Goal: Information Seeking & Learning: Check status

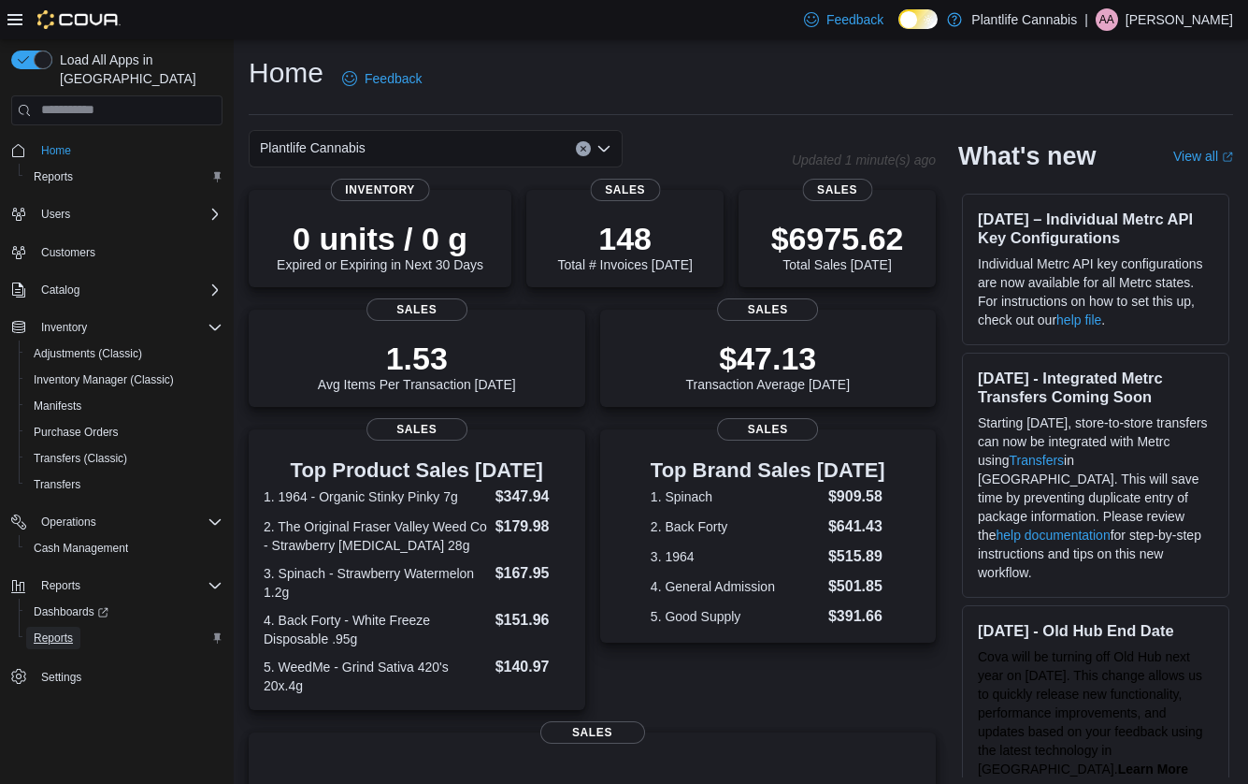
click at [66, 630] on span "Reports" at bounding box center [53, 637] width 39 height 15
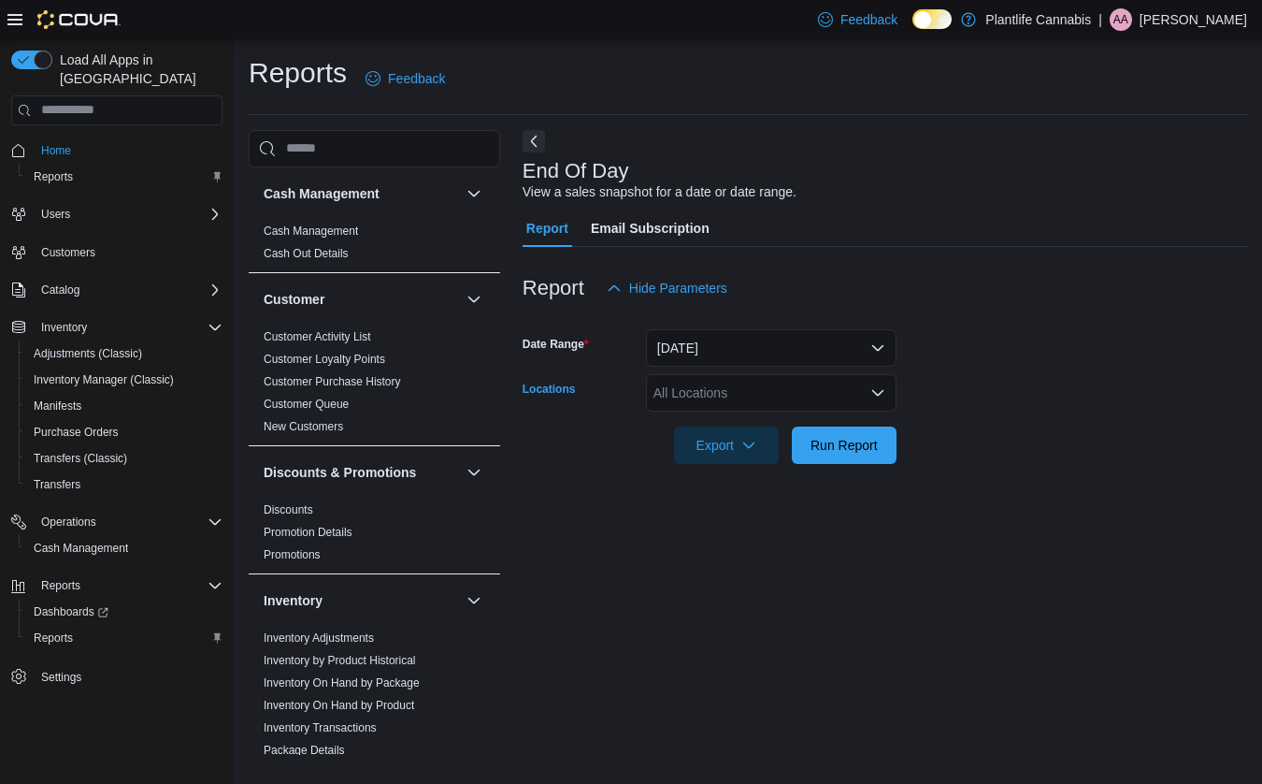
click at [740, 398] on div "All Locations" at bounding box center [771, 392] width 251 height 37
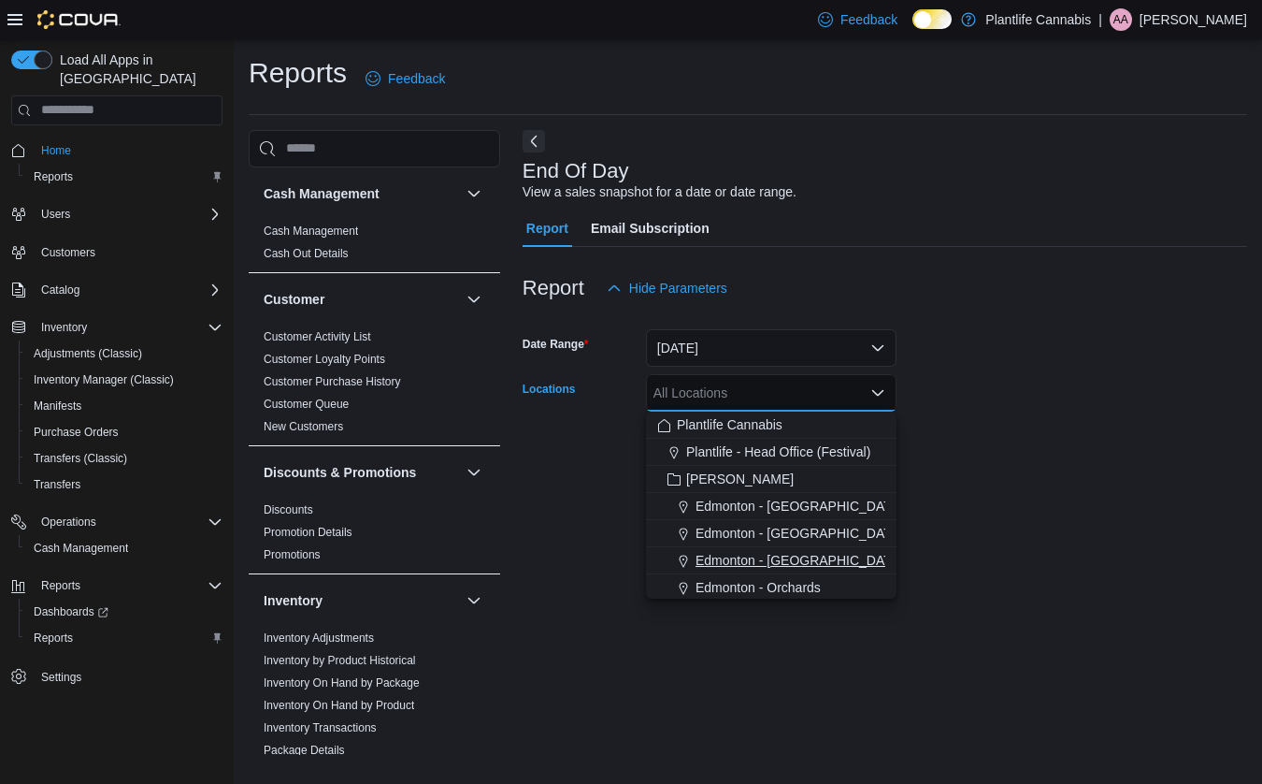
click at [798, 565] on span "Edmonton - Jagare Ridge" at bounding box center [800, 560] width 208 height 19
click at [1043, 535] on div "End Of Day View a sales snapshot for a date or date range. Report Email Subscri…" at bounding box center [885, 443] width 725 height 626
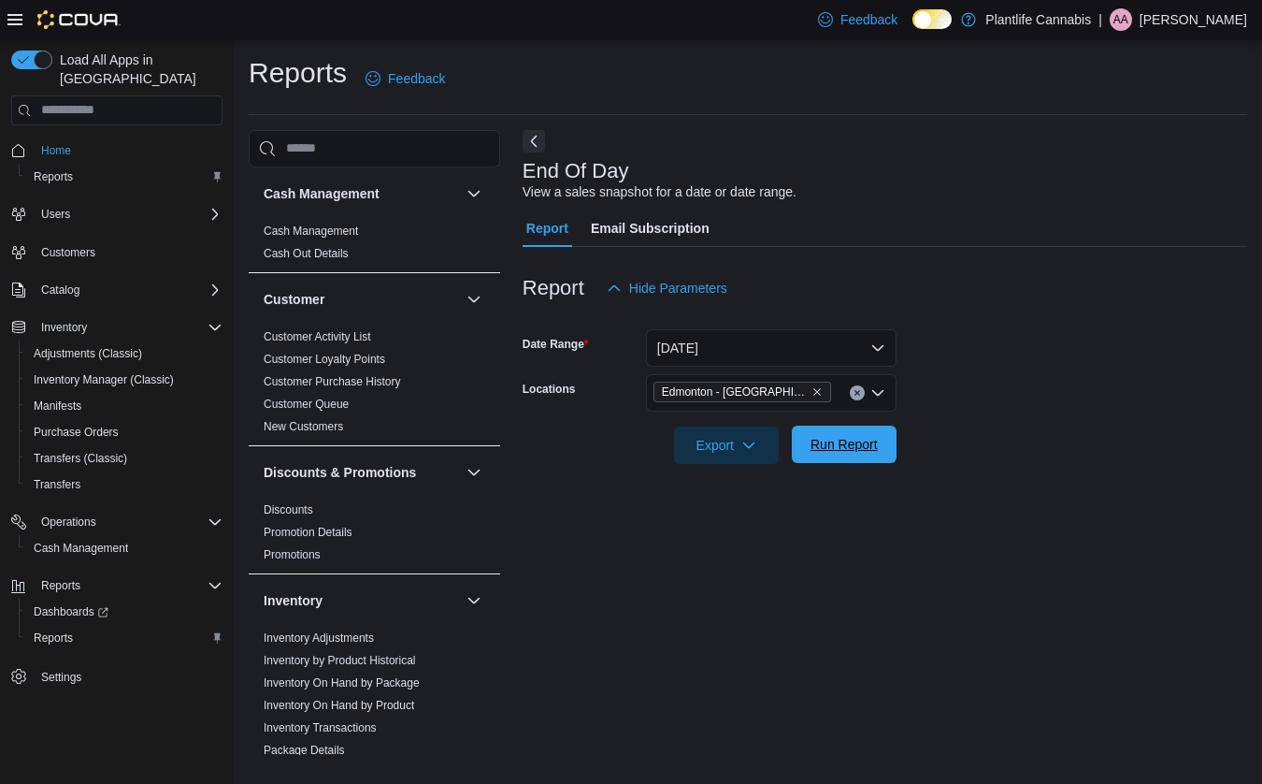
click at [863, 447] on span "Run Report" at bounding box center [844, 444] width 67 height 19
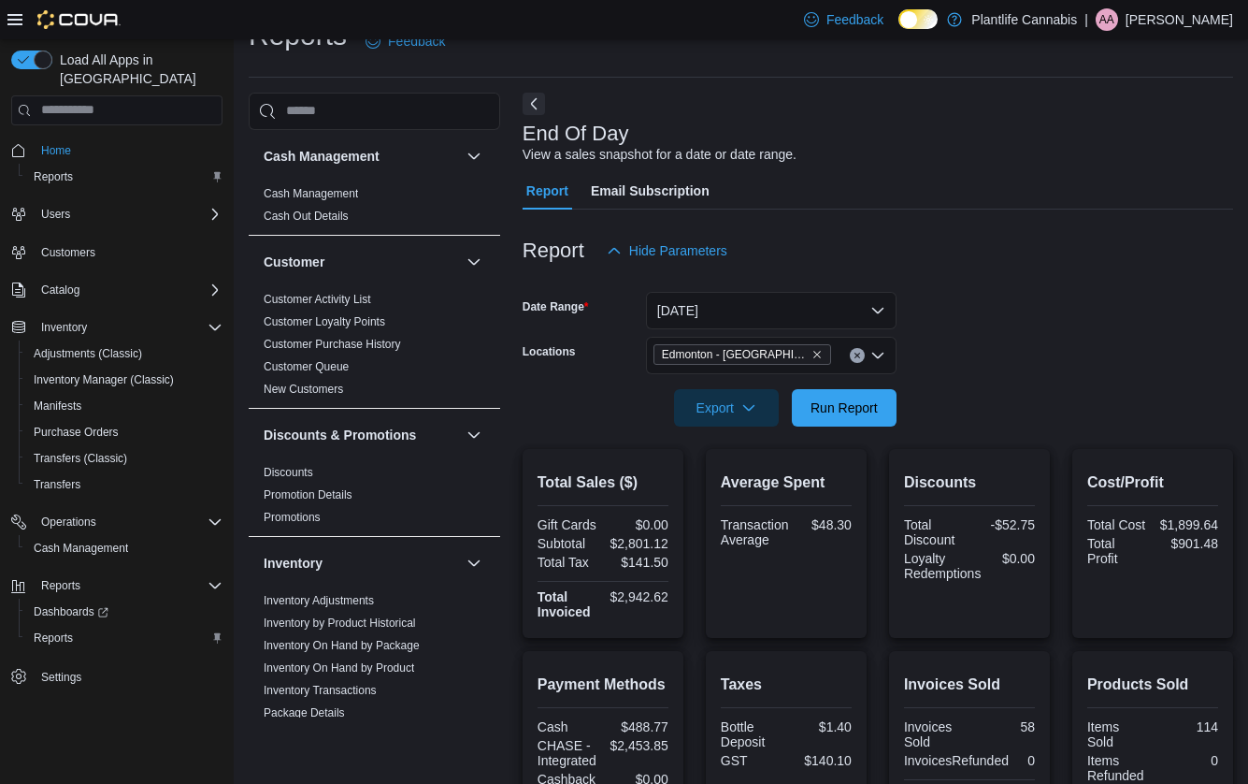
scroll to position [329, 0]
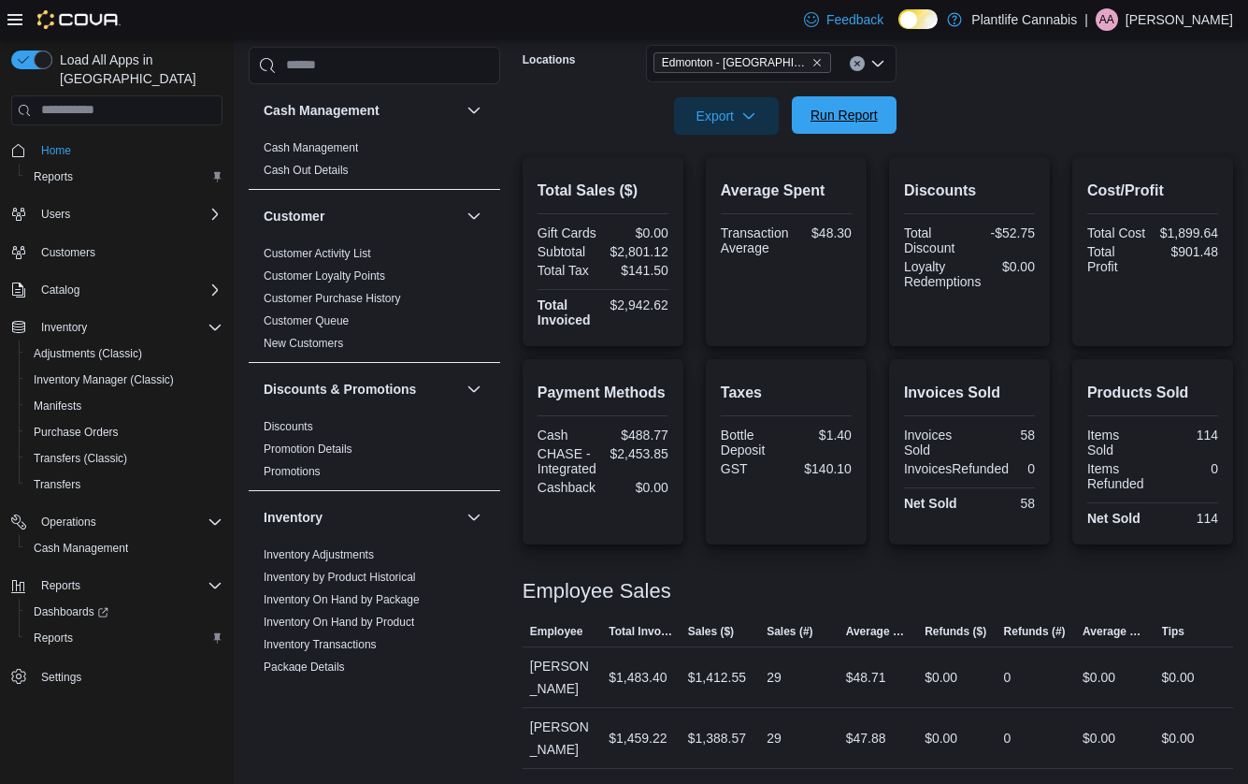
click at [829, 121] on span "Run Report" at bounding box center [844, 115] width 67 height 19
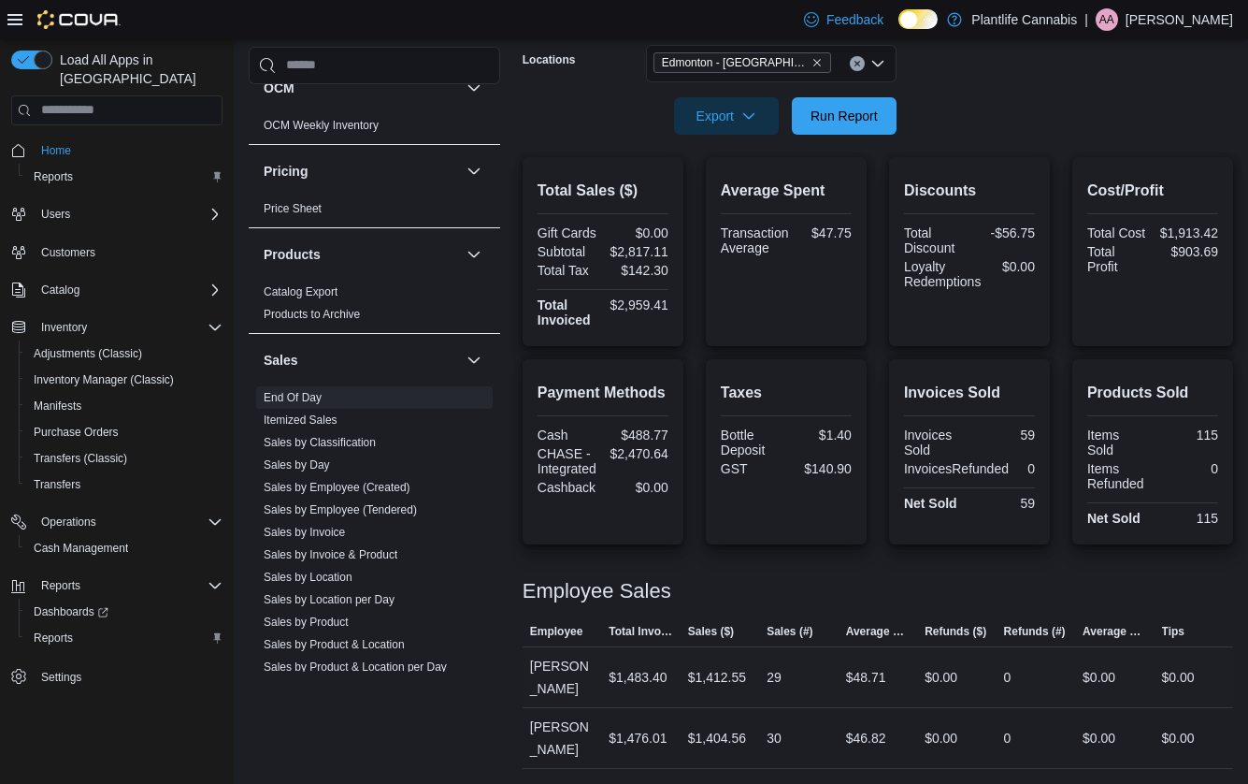
scroll to position [935, 0]
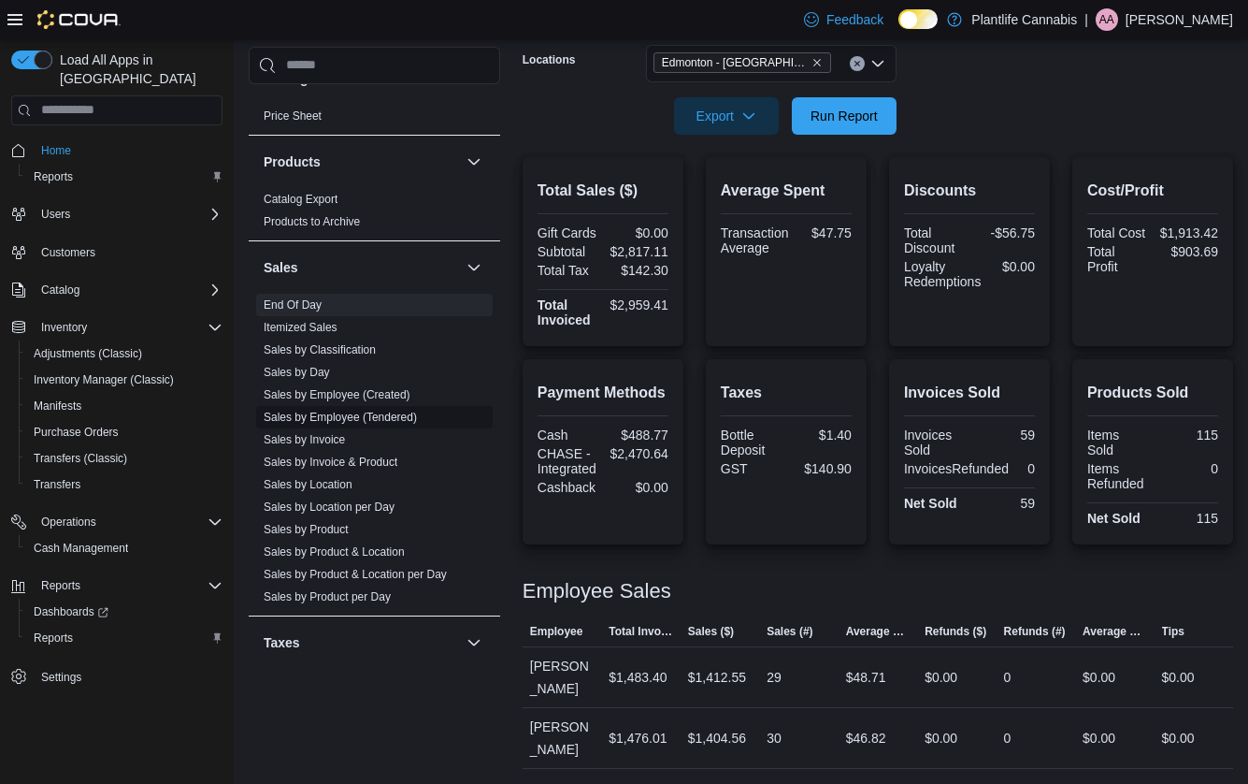
click at [387, 417] on link "Sales by Employee (Tendered)" at bounding box center [340, 417] width 153 height 13
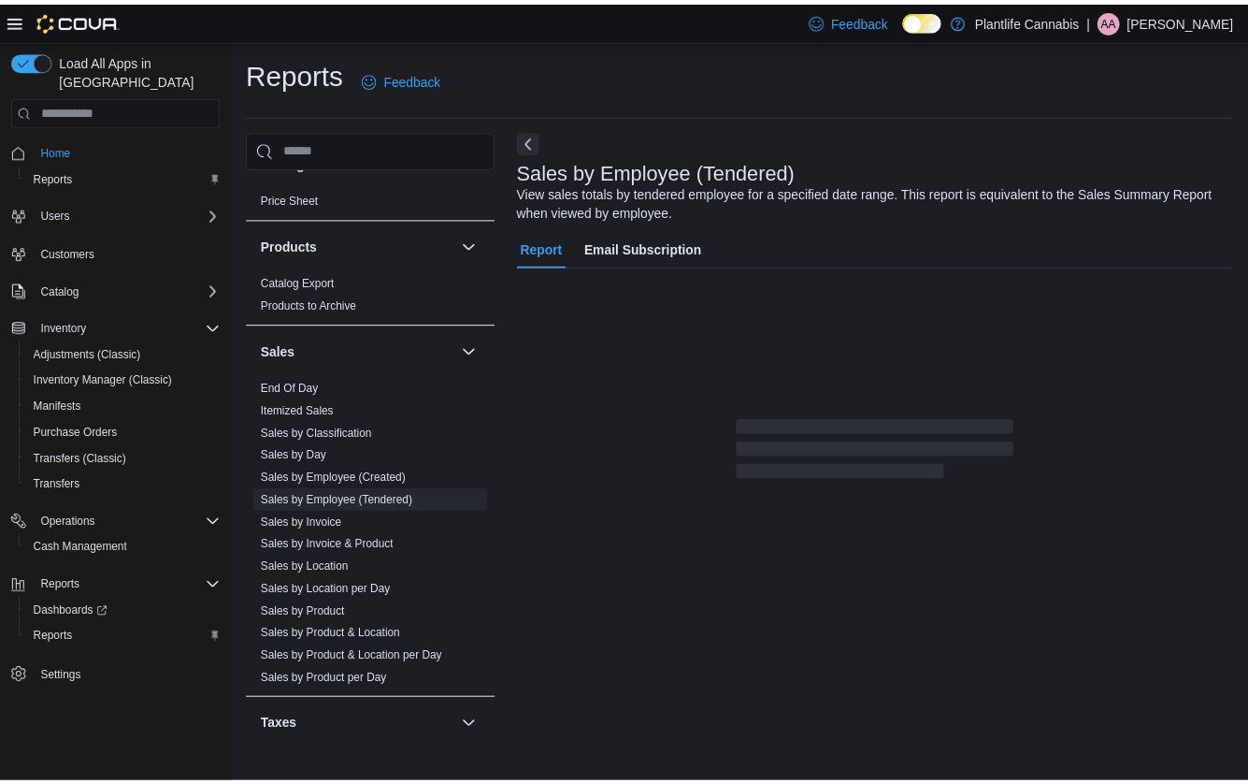
scroll to position [7, 0]
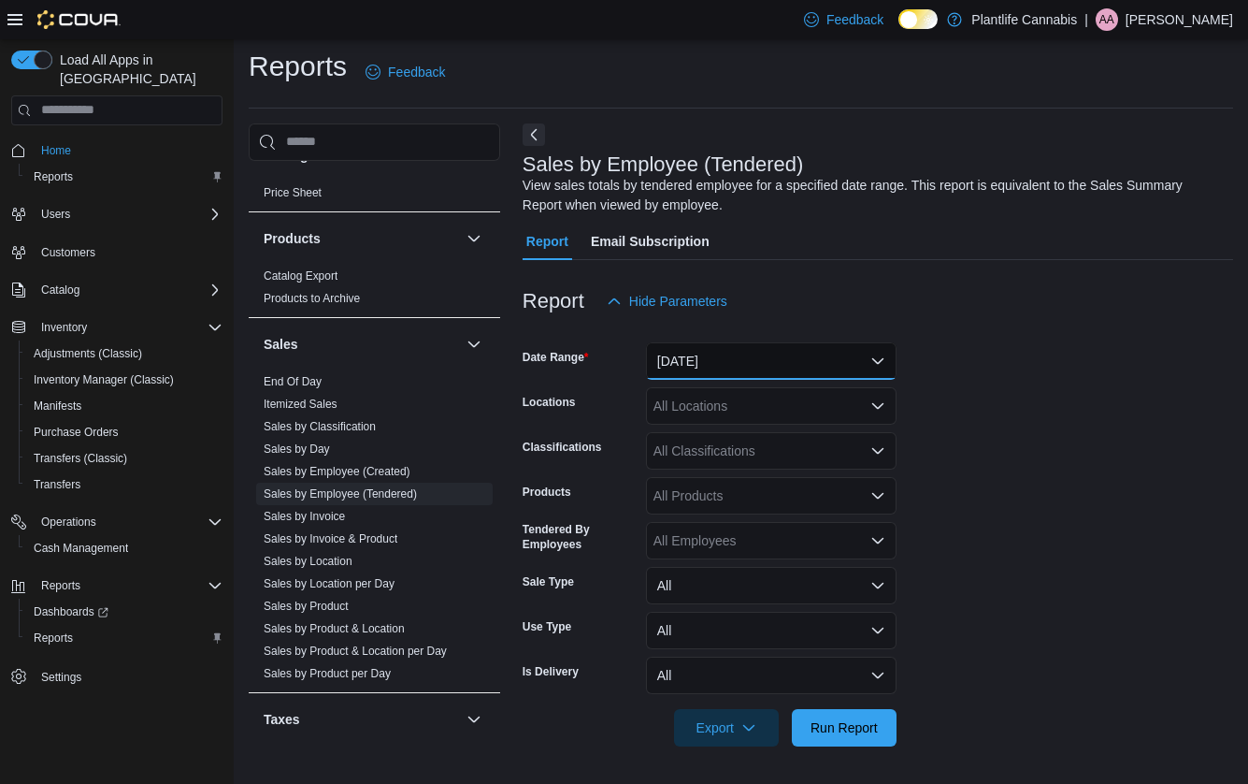
click at [703, 368] on button "Yesterday" at bounding box center [771, 360] width 251 height 37
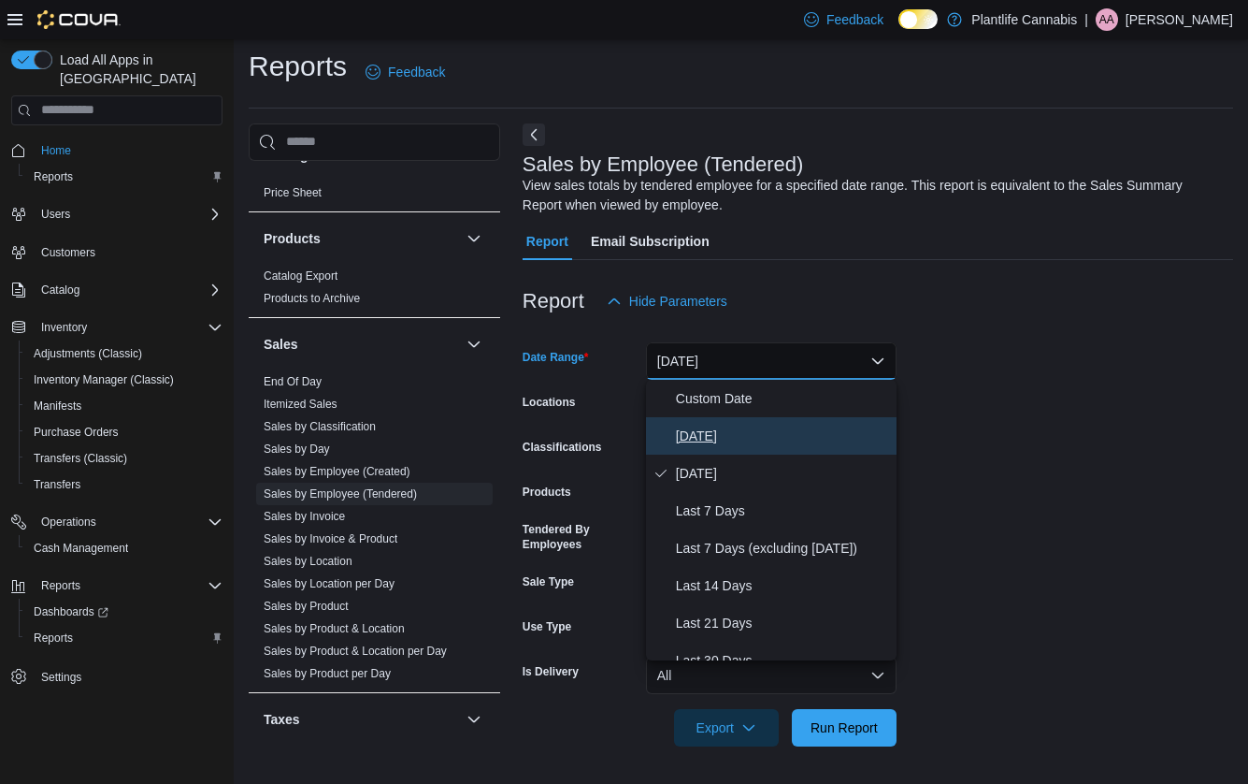
click at [704, 438] on span "Today" at bounding box center [782, 436] width 213 height 22
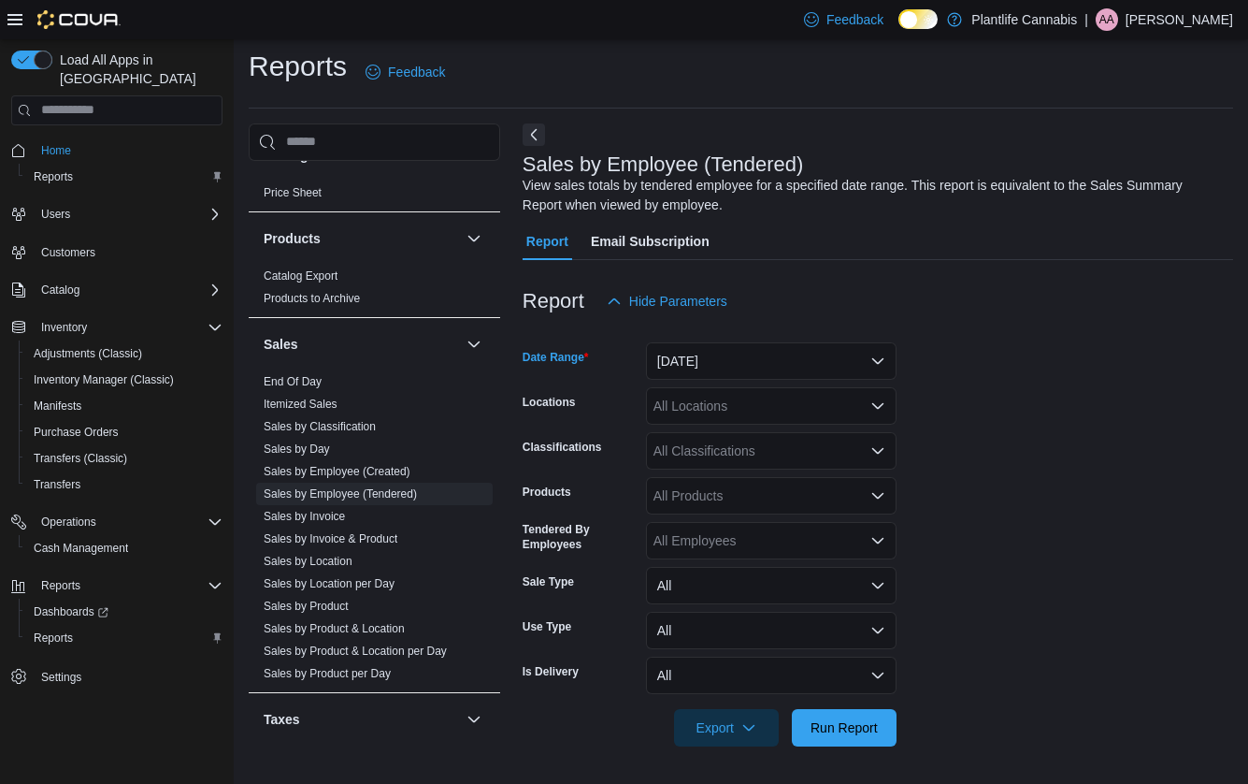
click at [731, 400] on div "All Locations" at bounding box center [771, 405] width 251 height 37
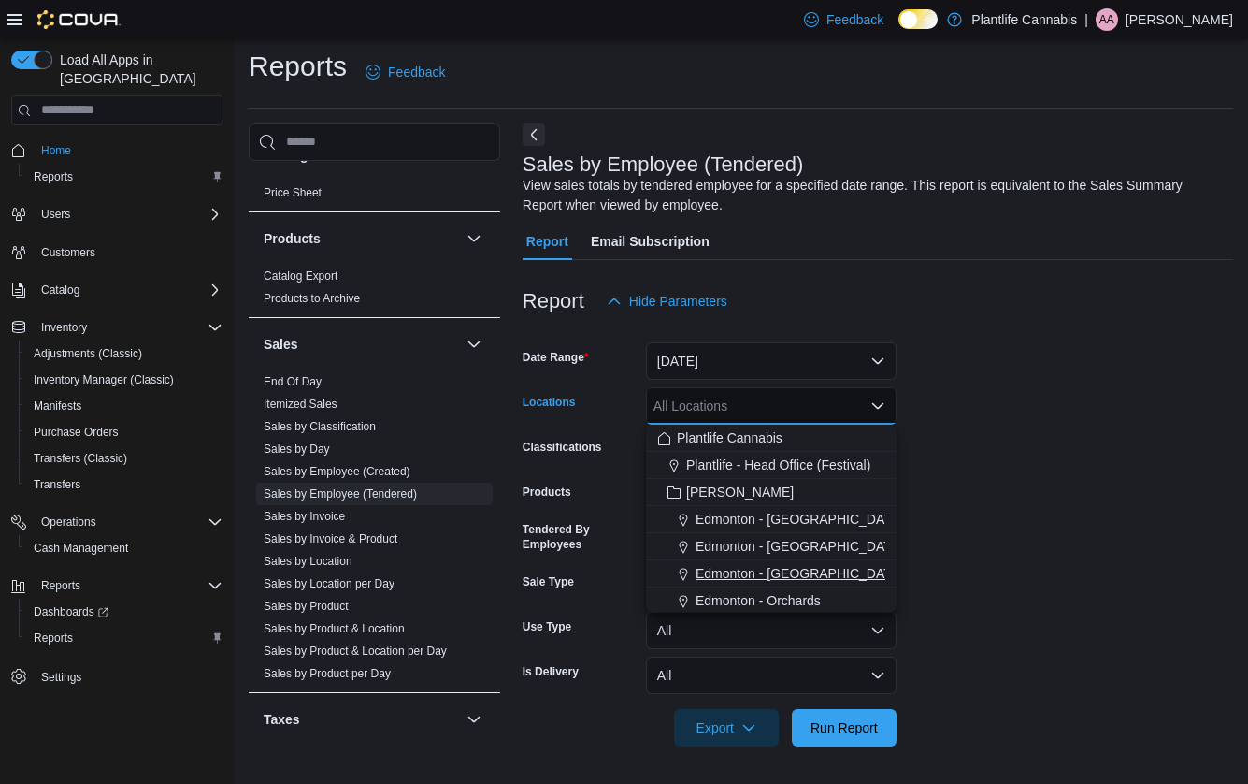
click at [757, 567] on span "Edmonton - Jagare Ridge" at bounding box center [800, 573] width 208 height 19
click at [1050, 508] on form "Date Range Today Locations Edmonton - Jagare Ridge Combo box. Selected. Edmonto…" at bounding box center [878, 533] width 711 height 426
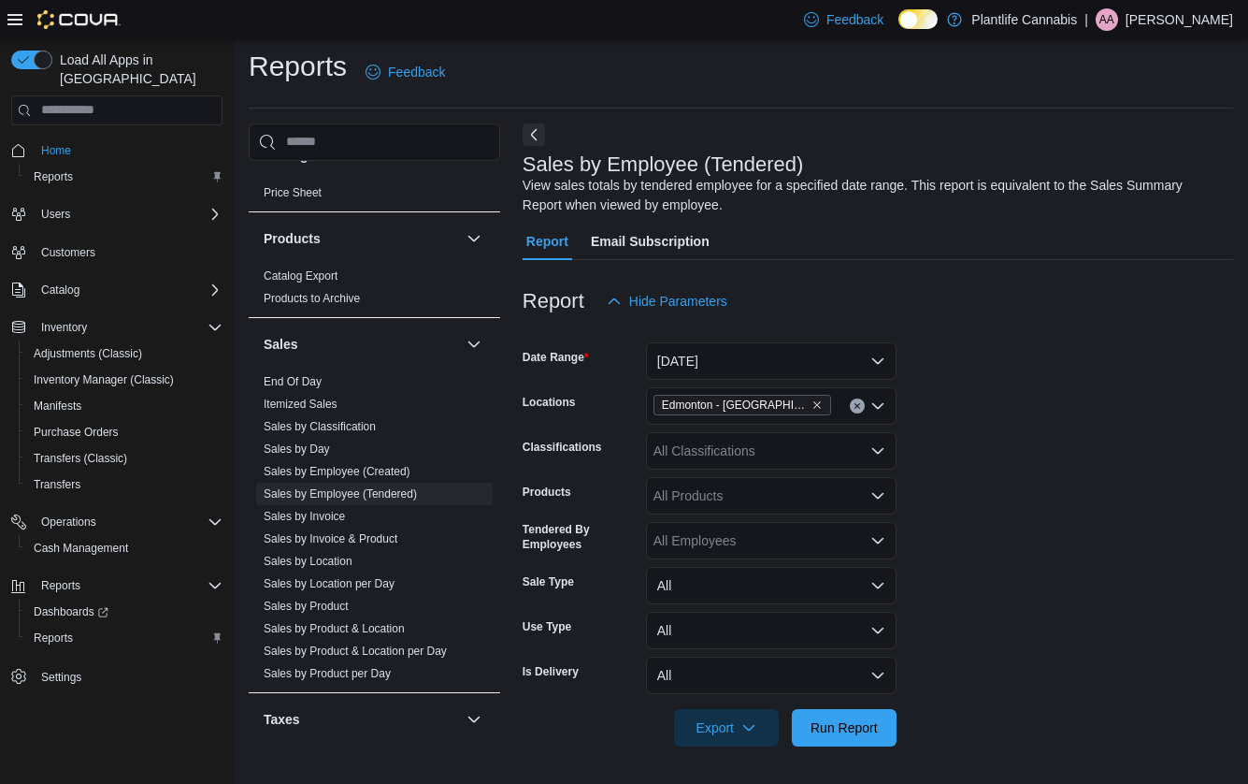
click at [775, 457] on div "All Classifications" at bounding box center [771, 450] width 251 height 37
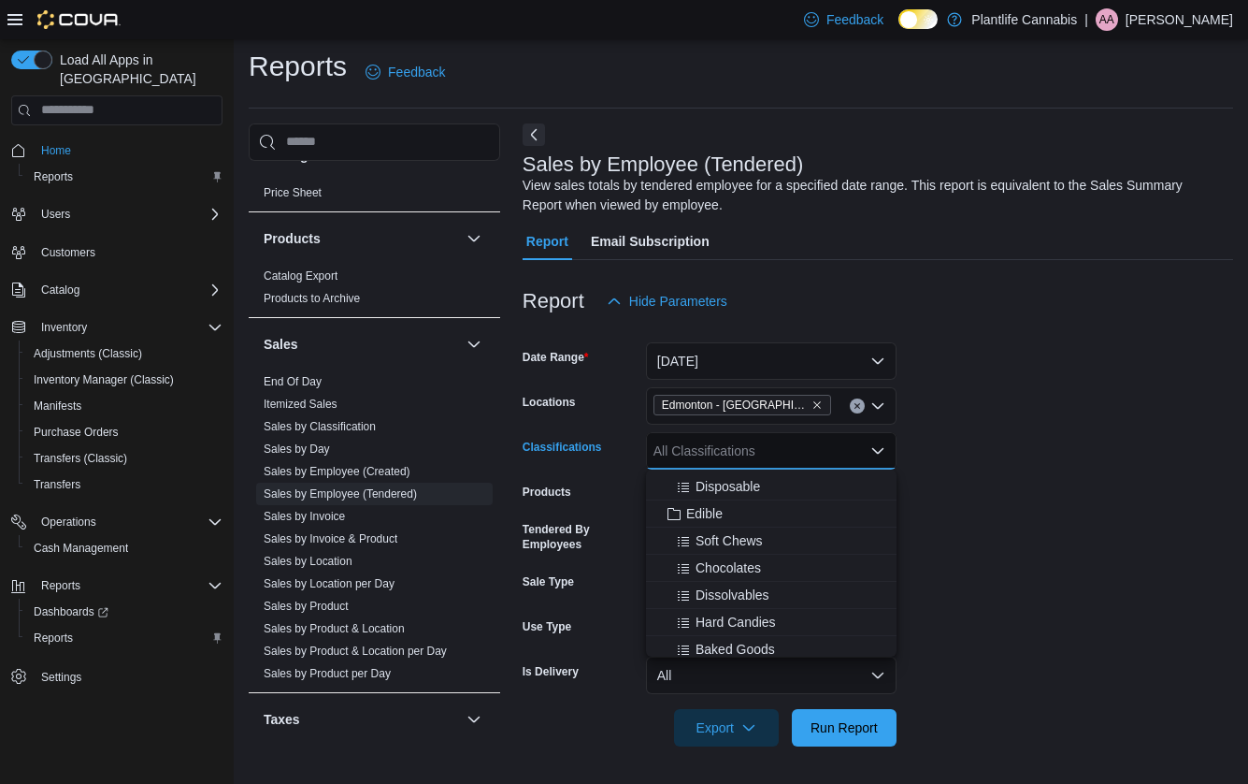
scroll to position [168, 0]
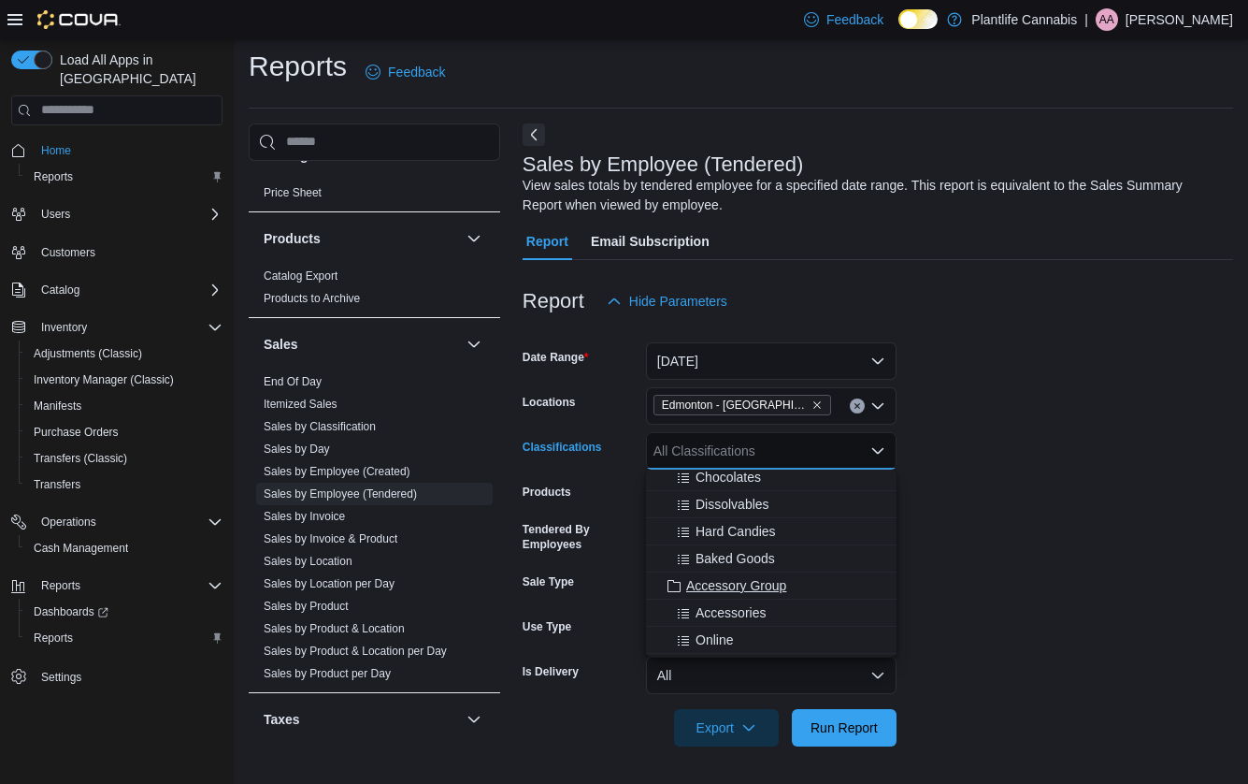
click at [751, 586] on span "Accessory Group" at bounding box center [736, 585] width 100 height 19
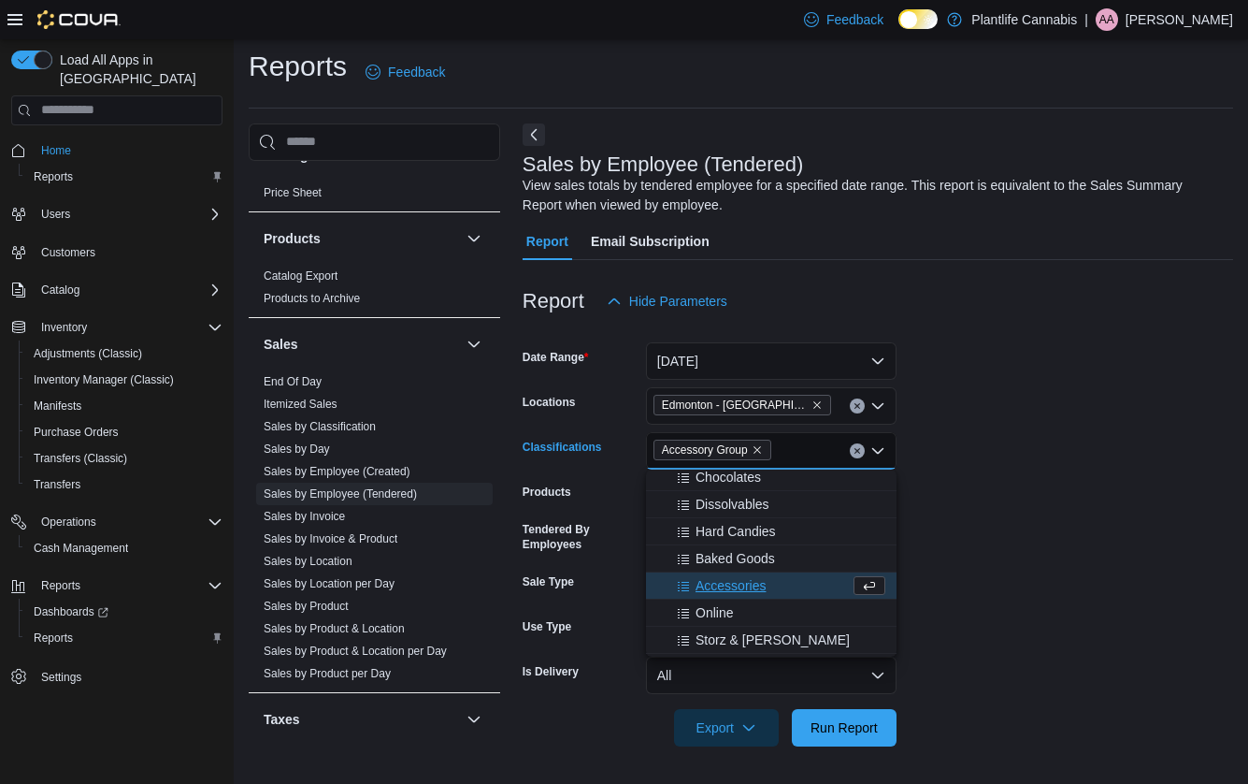
click at [1083, 566] on form "Date Range Today Locations Edmonton - Jagare Ridge Classifications Accessory Gr…" at bounding box center [878, 533] width 711 height 426
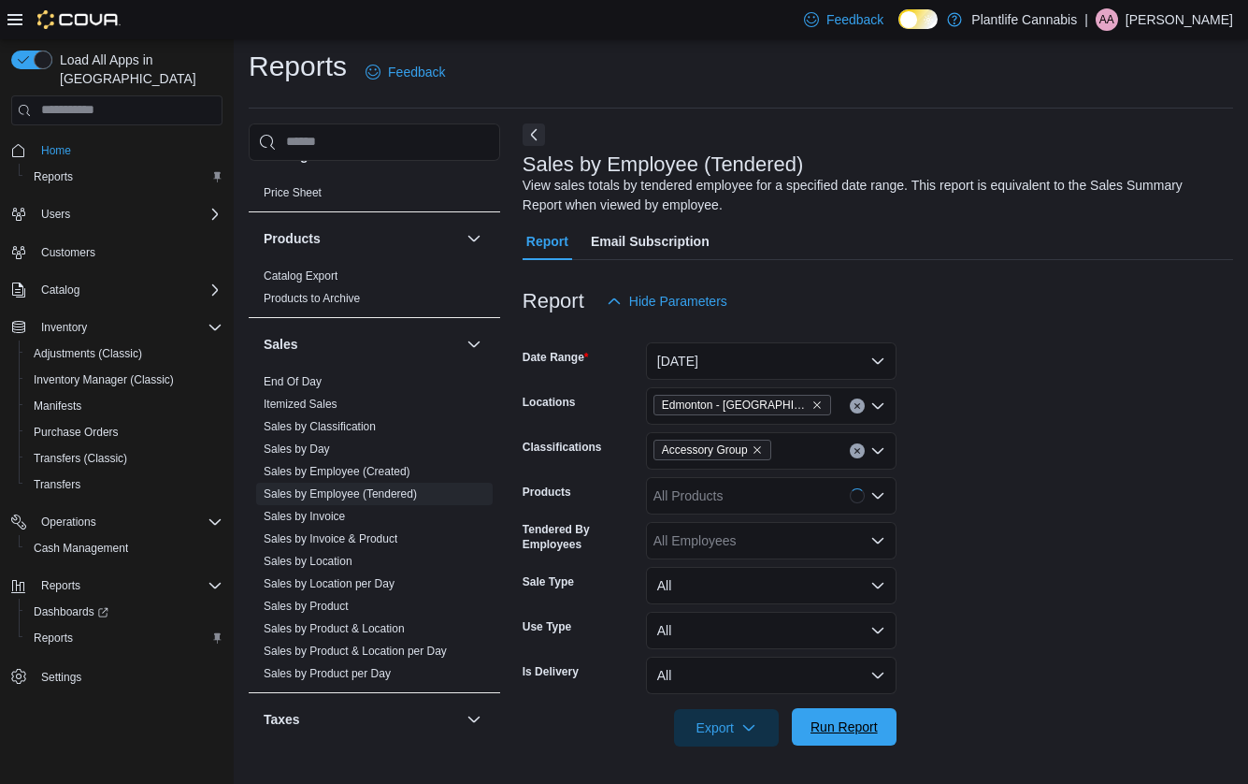
click at [854, 731] on span "Run Report" at bounding box center [844, 726] width 67 height 19
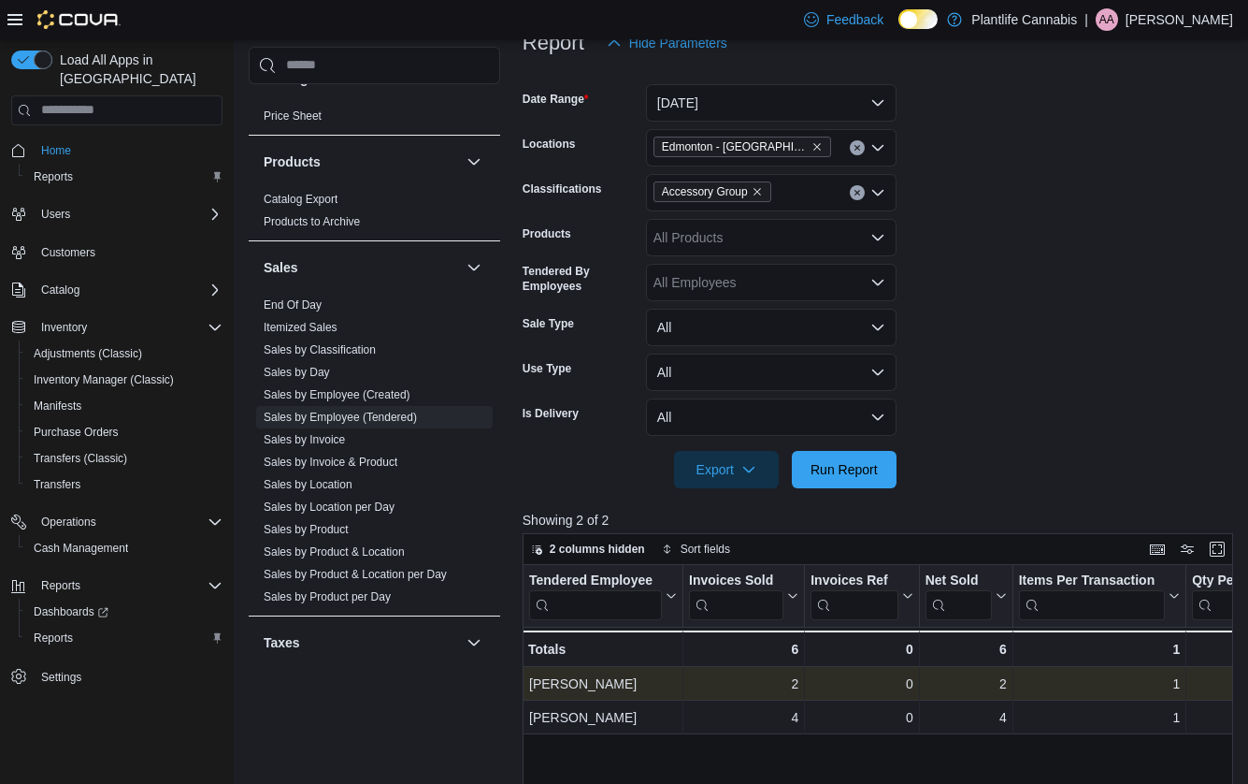
scroll to position [634, 0]
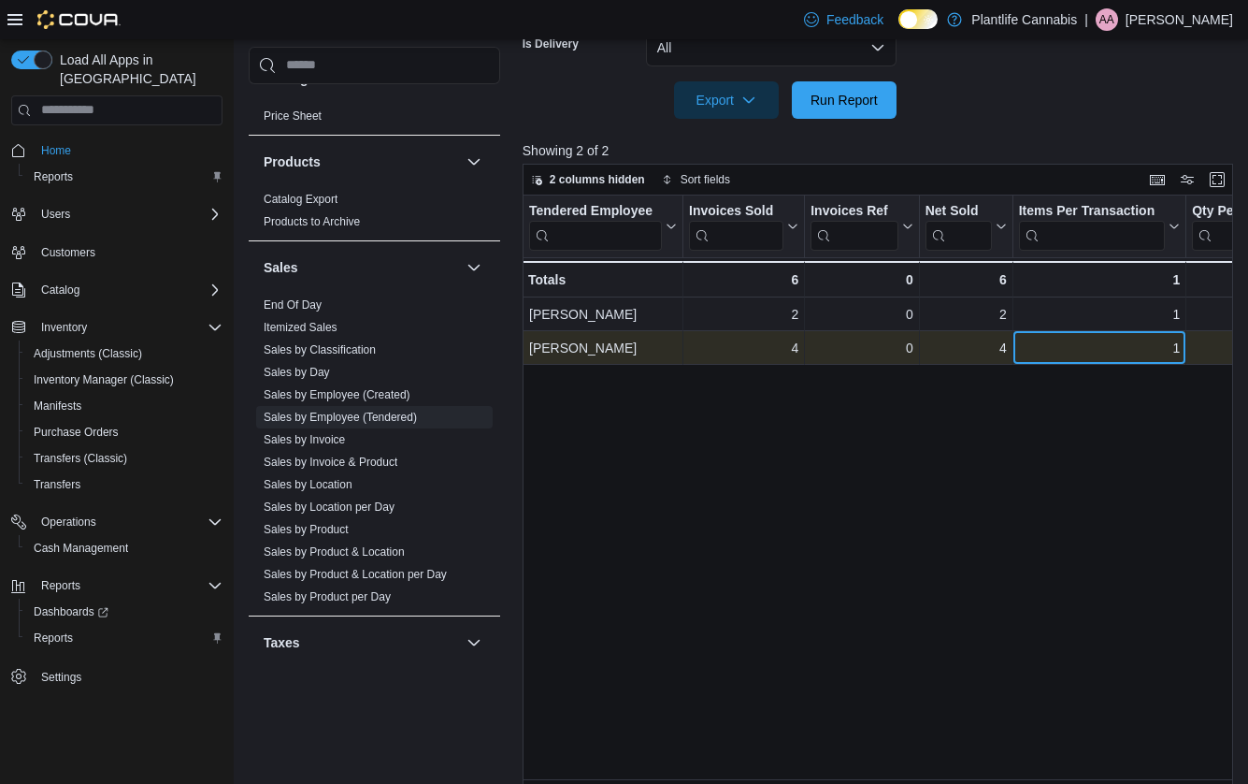
click at [1086, 361] on div "1 - Items Per Transaction, column 5, row 2" at bounding box center [1101, 348] width 174 height 34
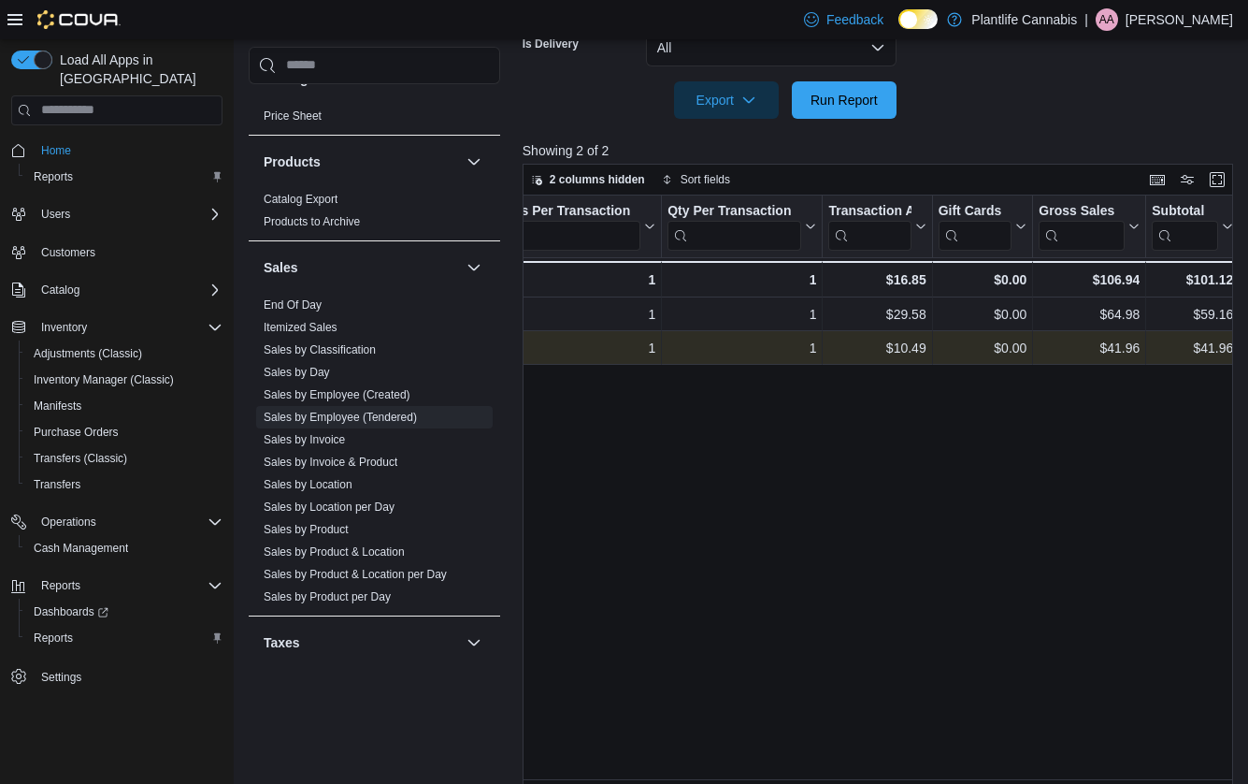
scroll to position [0, 618]
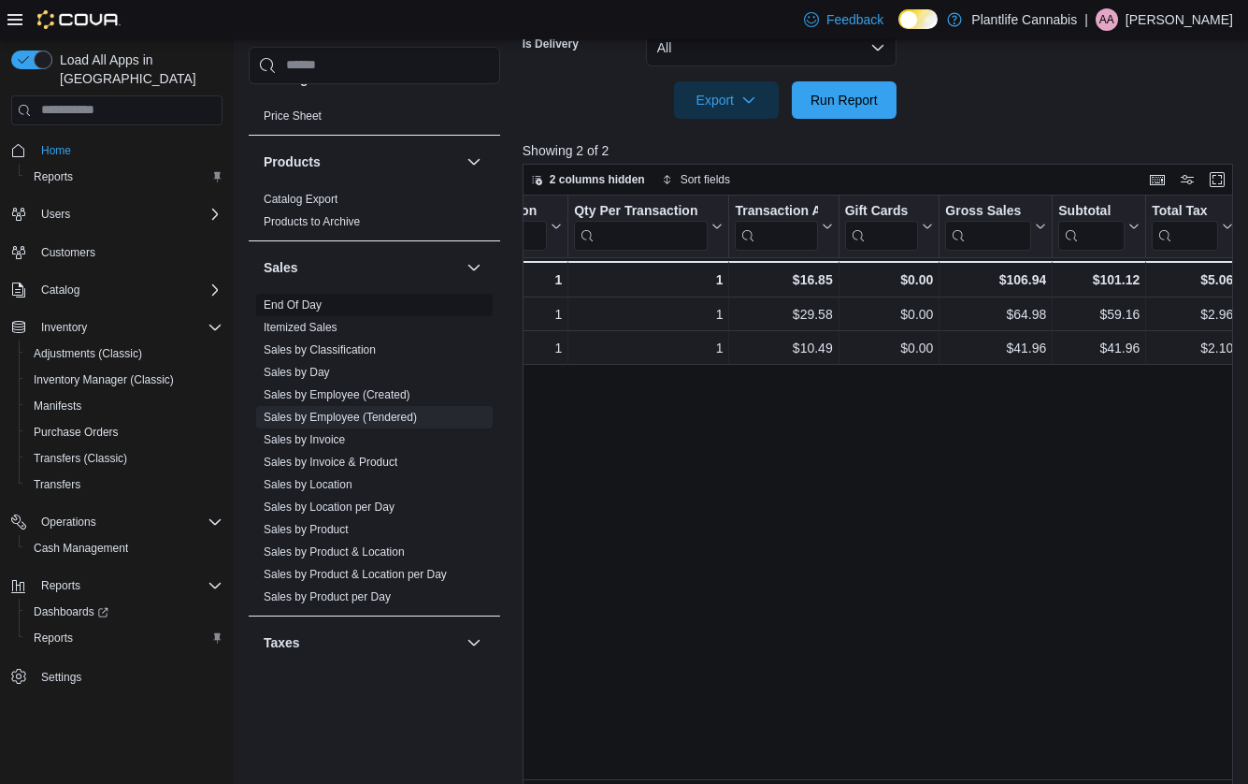
click at [313, 300] on link "End Of Day" at bounding box center [293, 304] width 58 height 13
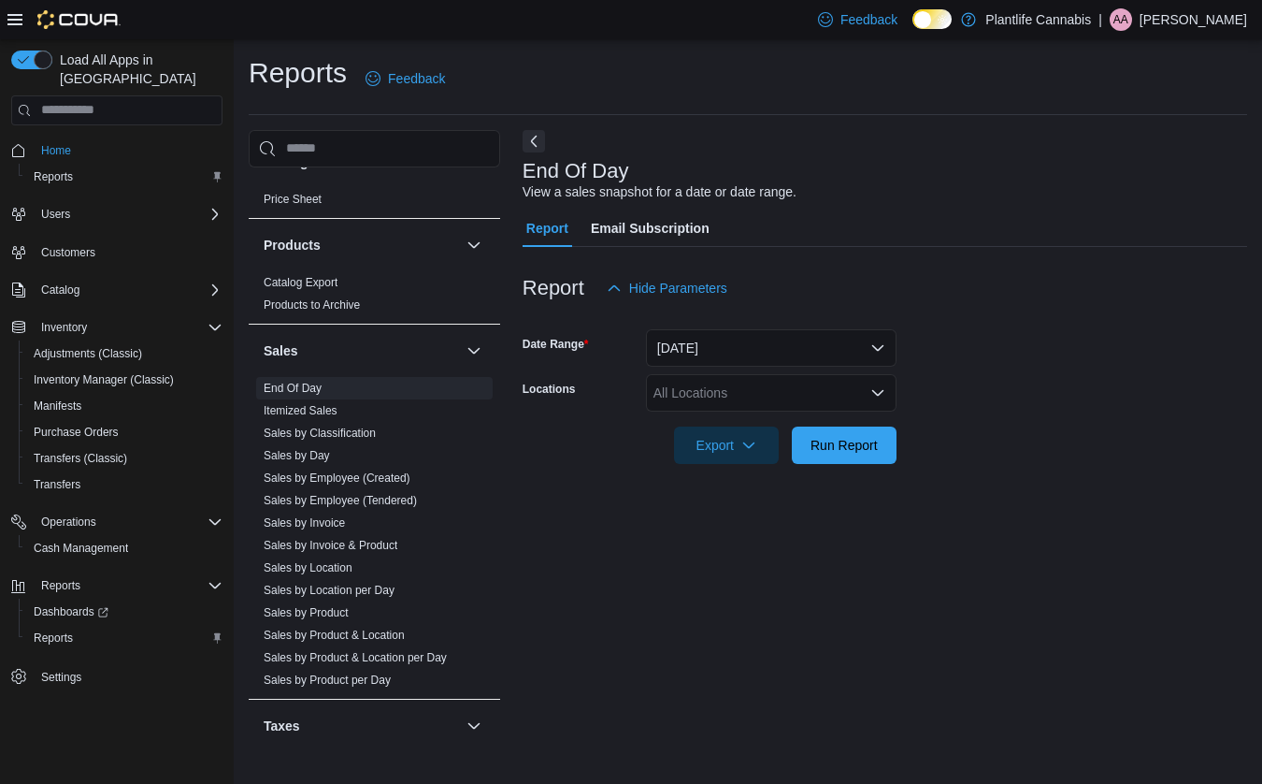
click at [758, 387] on div "All Locations" at bounding box center [771, 392] width 251 height 37
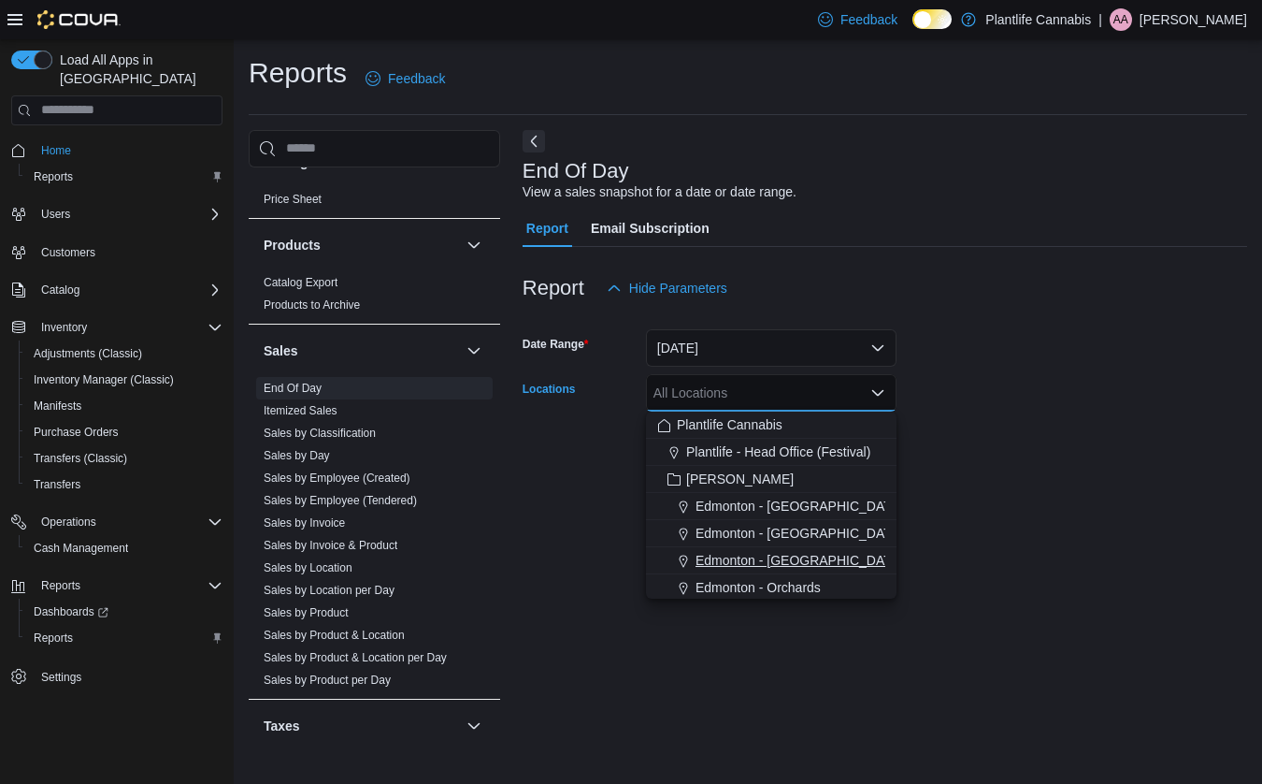
click at [811, 553] on span "Edmonton - Jagare Ridge" at bounding box center [800, 560] width 208 height 19
click at [968, 459] on form "Date Range Today Locations Edmonton - Jagare Ridge Combo box. Selected. Edmonto…" at bounding box center [885, 385] width 725 height 157
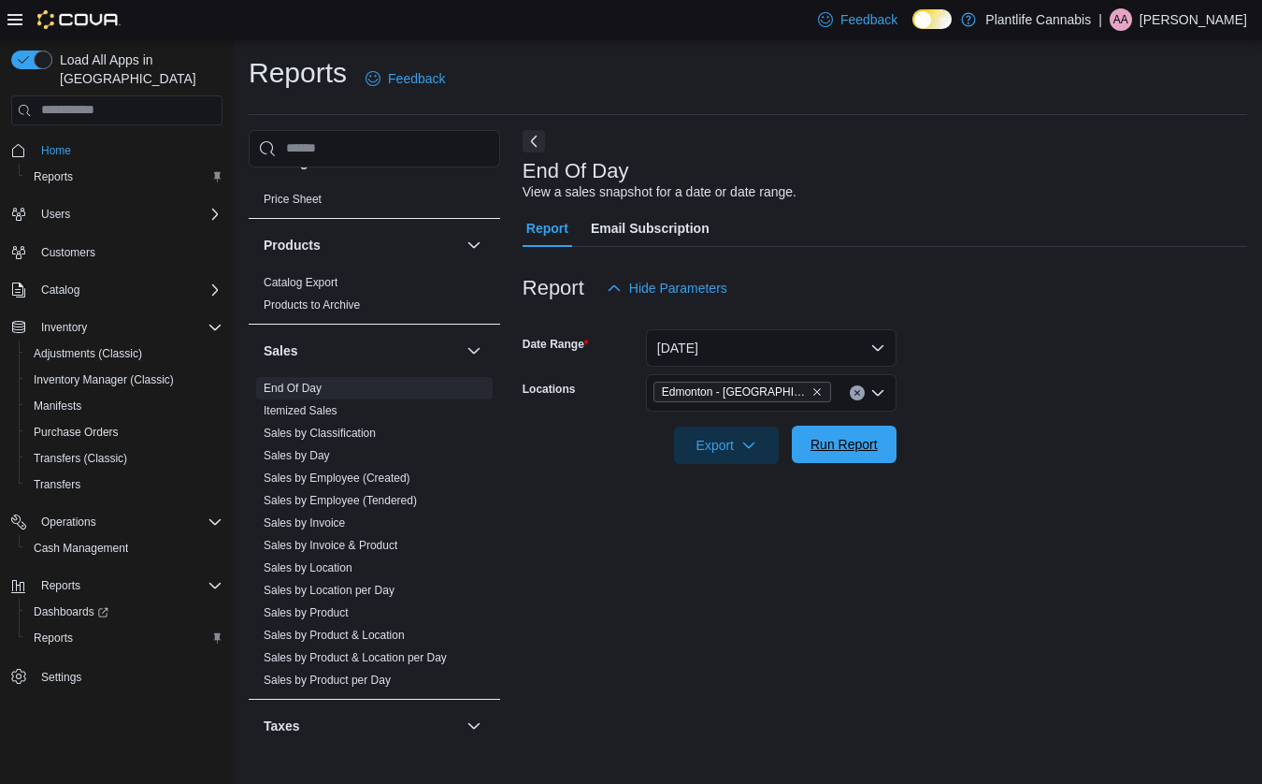
click at [870, 456] on span "Run Report" at bounding box center [844, 443] width 82 height 37
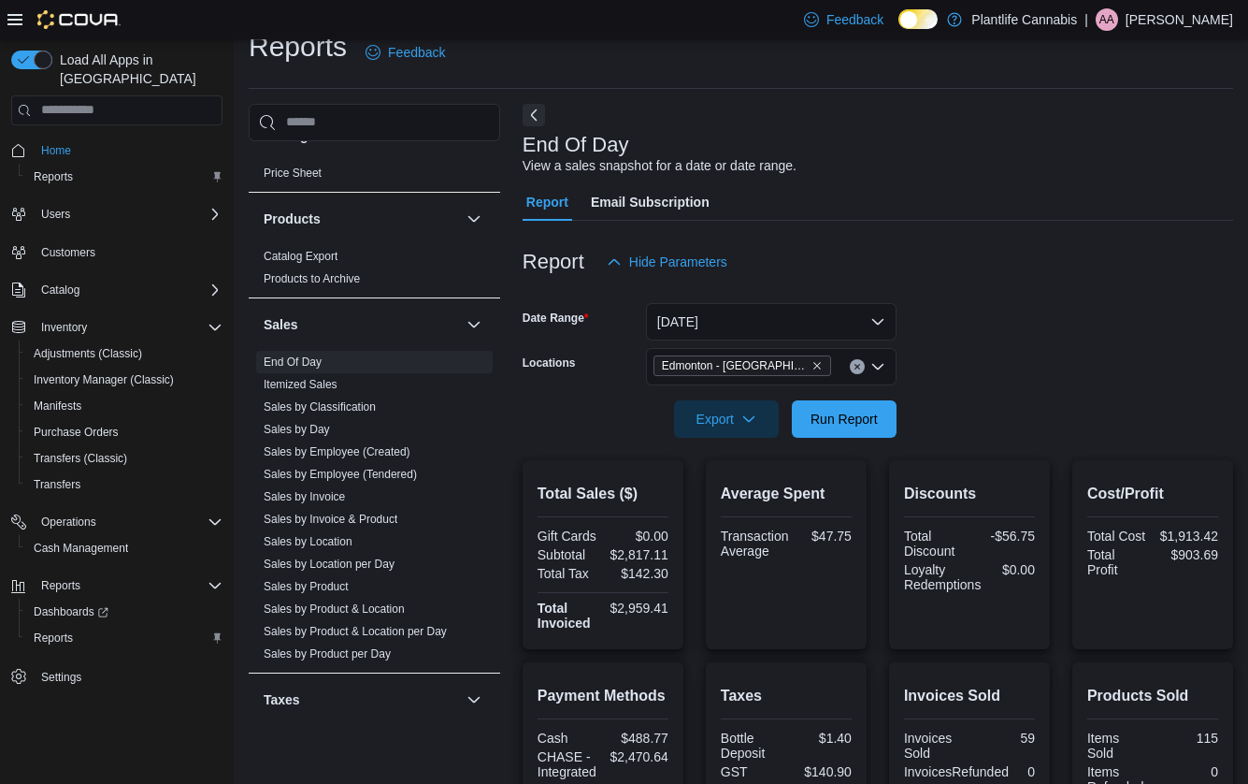
scroll to position [27, 0]
